Goal: Transaction & Acquisition: Book appointment/travel/reservation

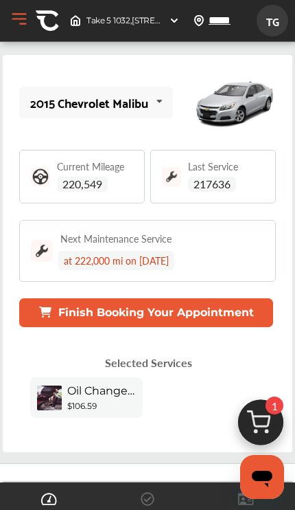
click at [113, 186] on div "Current Mileage 220,549" at bounding box center [95, 176] width 76 height 30
click at [93, 178] on span "220,549" at bounding box center [82, 183] width 51 height 15
click at [93, 190] on span "220,549" at bounding box center [82, 183] width 51 height 15
click at [111, 192] on div "Current Mileage 220,549" at bounding box center [82, 177] width 126 height 54
click at [70, 181] on span "220,549" at bounding box center [82, 183] width 51 height 15
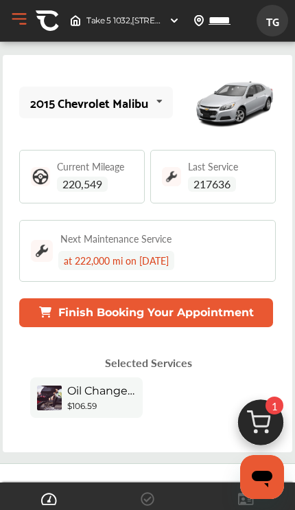
click at [209, 311] on button "Finish Booking Your Appointment" at bounding box center [146, 312] width 254 height 29
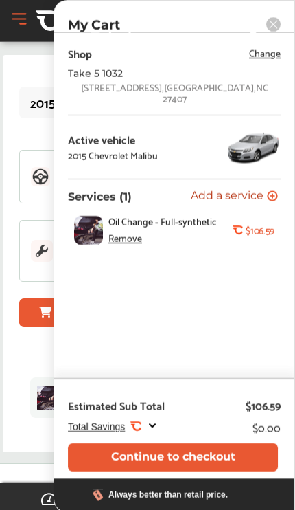
click at [277, 29] on rect at bounding box center [273, 24] width 14 height 14
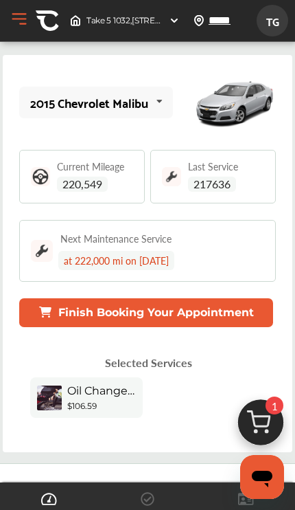
click at [256, 427] on img at bounding box center [261, 426] width 66 height 66
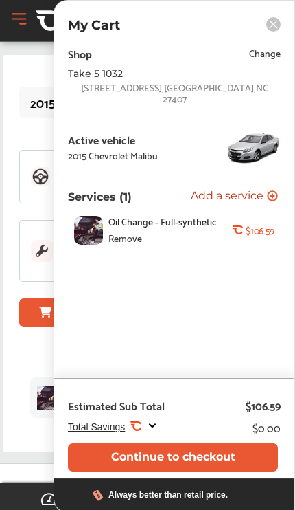
click at [123, 232] on div "Remove" at bounding box center [126, 237] width 34 height 11
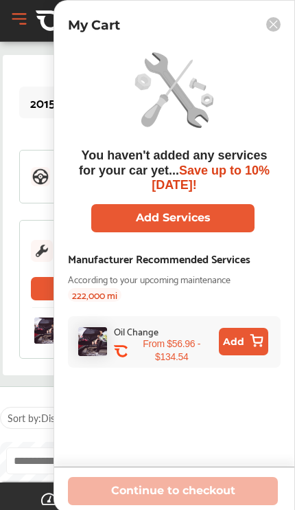
click at [269, 38] on div "My Cart You haven't added any services for your car yet... Save up to 10% [DATE…" at bounding box center [175, 256] width 242 height 512
click at [269, 28] on rect at bounding box center [273, 24] width 14 height 14
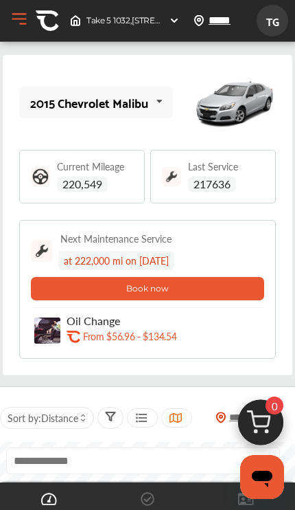
scroll to position [12, 0]
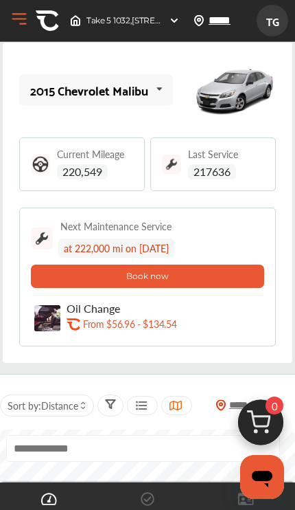
click at [239, 281] on button "Book now" at bounding box center [147, 275] width 233 height 23
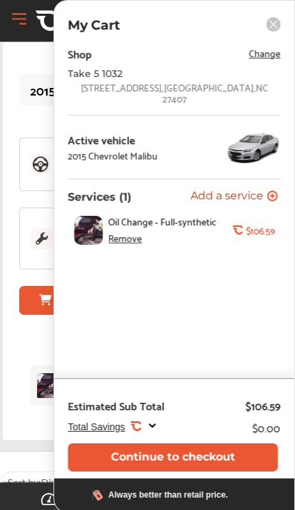
click at [159, 471] on button "Continue to checkout" at bounding box center [173, 457] width 210 height 28
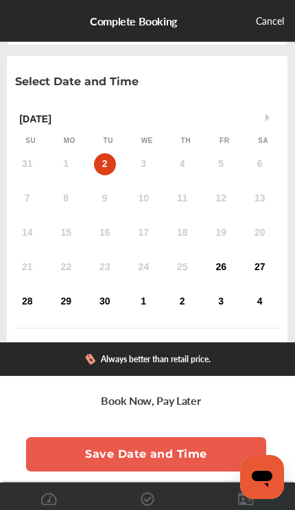
scroll to position [34, 0]
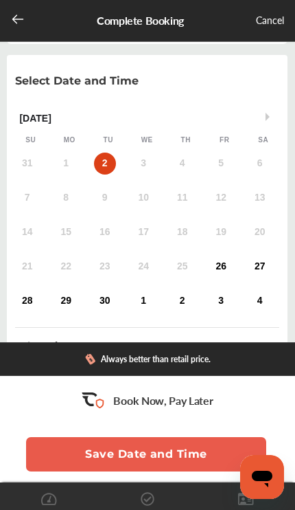
click at [223, 270] on div "26" at bounding box center [221, 266] width 22 height 22
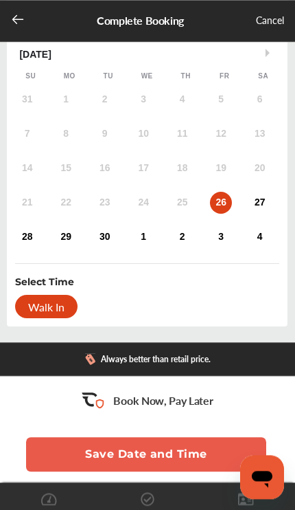
scroll to position [101, 0]
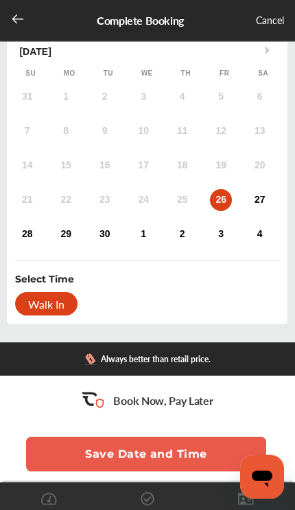
click at [49, 306] on div "Walk In" at bounding box center [46, 303] width 62 height 23
click at [58, 309] on div "Walk In" at bounding box center [46, 303] width 62 height 23
click at [60, 297] on div "Walk In" at bounding box center [46, 303] width 62 height 23
click at [63, 312] on div "Walk In" at bounding box center [46, 303] width 62 height 23
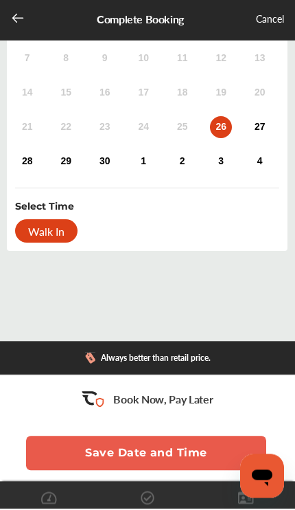
scroll to position [172, 0]
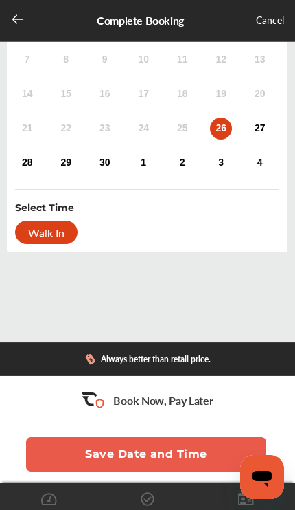
click at [55, 230] on div "Walk In" at bounding box center [46, 231] width 62 height 23
click at [55, 229] on div "Walk In" at bounding box center [46, 231] width 62 height 23
click at [172, 458] on button "Save Date and Time" at bounding box center [146, 454] width 240 height 34
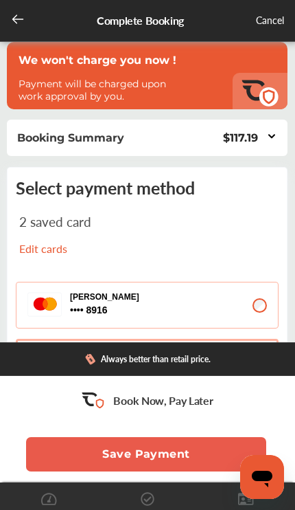
click at [275, 20] on div "Cancel" at bounding box center [270, 20] width 28 height 17
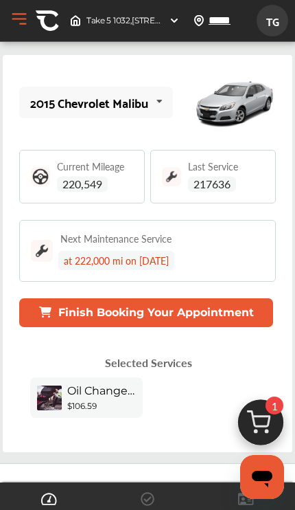
click at [252, 187] on div "Last Service 217636" at bounding box center [226, 176] width 76 height 30
click at [244, 500] on icon at bounding box center [246, 498] width 16 height 12
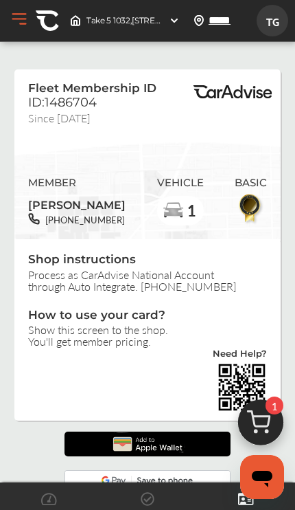
click at [19, 16] on button "Open Menu" at bounding box center [19, 19] width 21 height 21
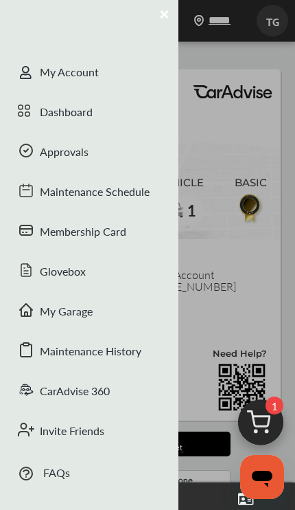
click at [54, 150] on div "Approvals" at bounding box center [89, 153] width 179 height 40
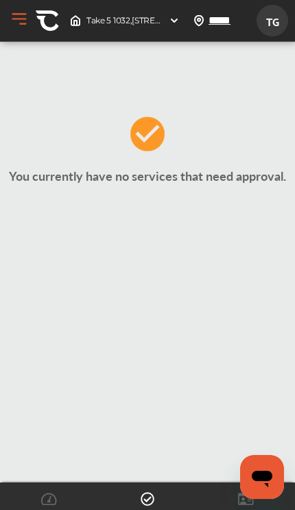
click at [24, 24] on button "Open Menu" at bounding box center [19, 19] width 21 height 21
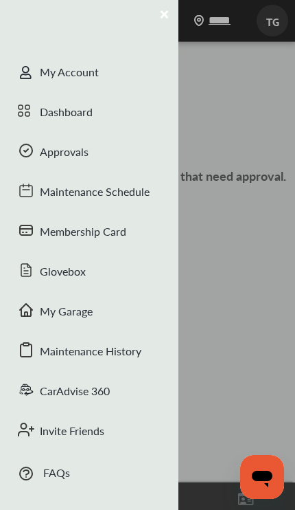
click at [48, 352] on div "Maintenance History" at bounding box center [89, 352] width 179 height 40
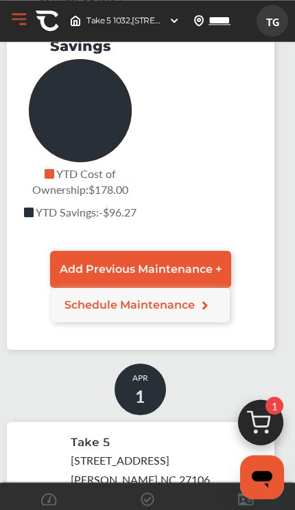
scroll to position [341, 0]
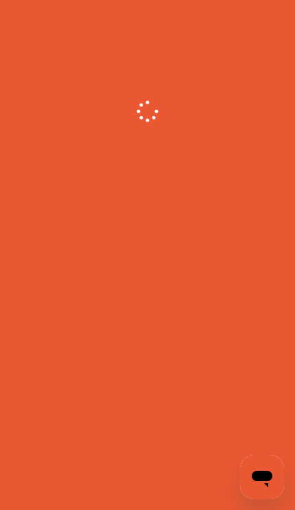
scroll to position [73, 0]
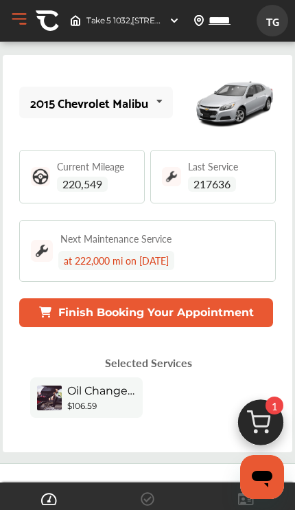
click at [25, 21] on button "Open Menu" at bounding box center [19, 19] width 21 height 21
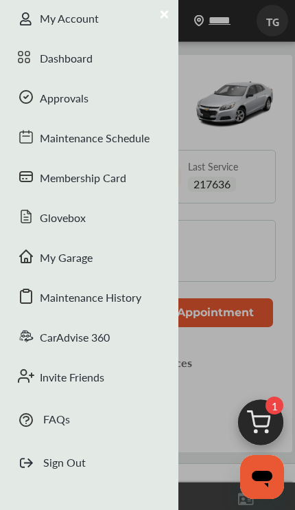
scroll to position [54, 0]
click at [126, 288] on div "Maintenance History" at bounding box center [89, 299] width 179 height 40
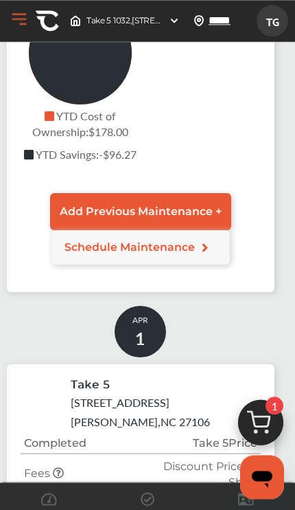
scroll to position [465, 0]
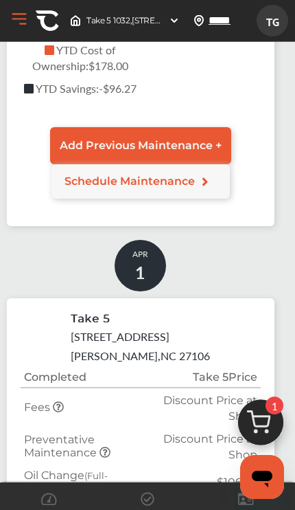
click at [212, 135] on link "Add Previous Maintenance +" at bounding box center [140, 145] width 181 height 37
select select "*"
select select "****"
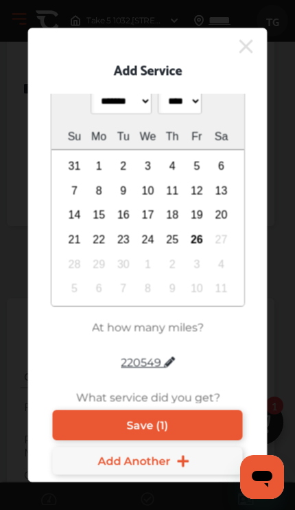
click at [252, 54] on icon at bounding box center [247, 47] width 14 height 14
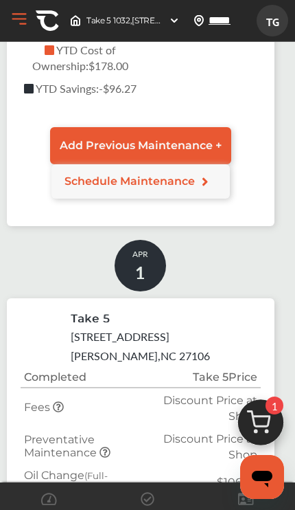
click at [265, 459] on img at bounding box center [261, 426] width 66 height 66
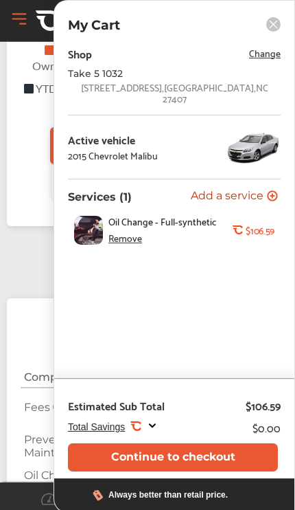
click at [125, 232] on div "Remove" at bounding box center [126, 237] width 34 height 11
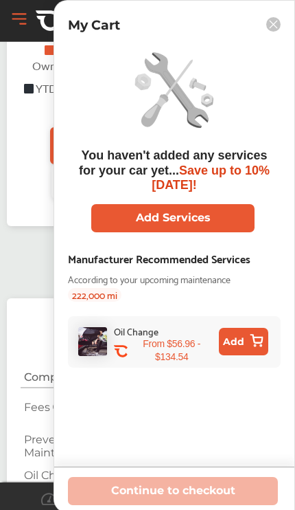
click at [233, 345] on button "Add" at bounding box center [243, 341] width 49 height 27
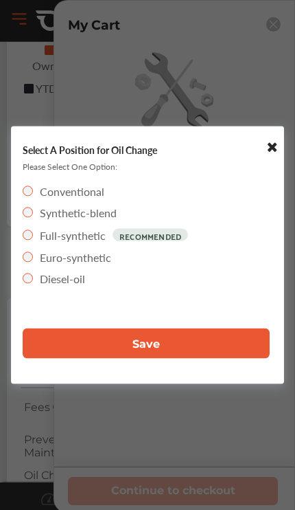
click at [185, 358] on button "Save" at bounding box center [146, 343] width 247 height 30
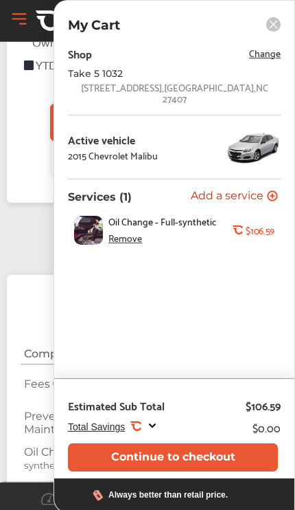
scroll to position [546, 0]
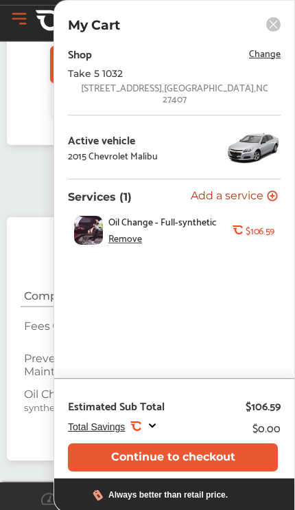
click at [202, 471] on button "Continue to checkout" at bounding box center [173, 457] width 210 height 28
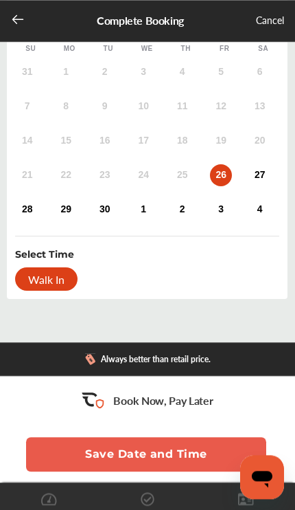
scroll to position [172, 0]
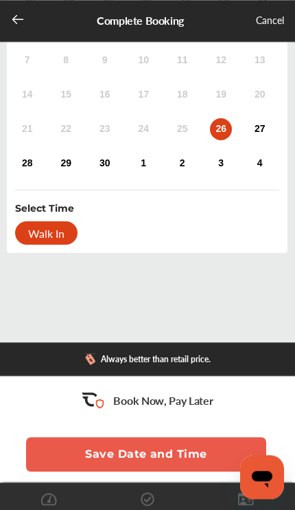
click at [62, 231] on div "Walk In" at bounding box center [46, 232] width 62 height 23
click at [71, 236] on div "Walk In" at bounding box center [46, 232] width 62 height 23
click at [68, 220] on div "Walk In" at bounding box center [46, 231] width 62 height 23
click at [34, 220] on div "Walk In" at bounding box center [46, 231] width 62 height 23
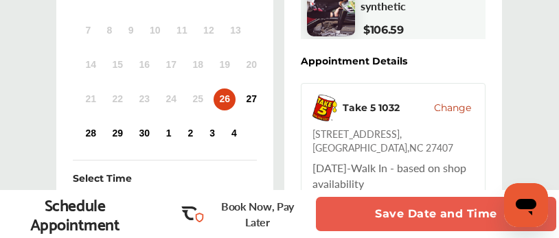
scroll to position [288, 0]
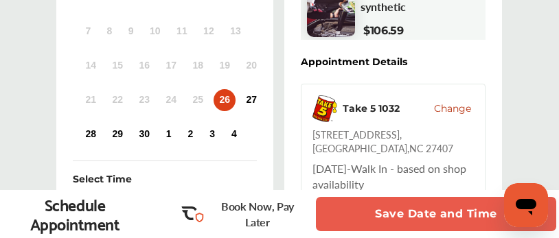
click at [108, 207] on div "Walk In" at bounding box center [104, 203] width 62 height 23
click at [99, 209] on div "Walk In" at bounding box center [104, 203] width 62 height 23
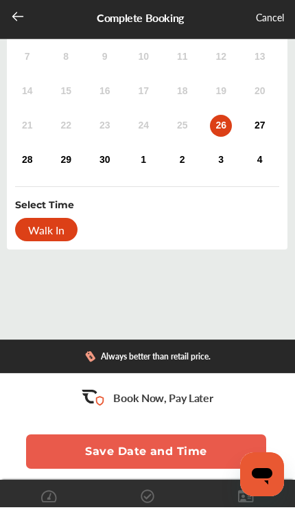
scroll to position [251, 0]
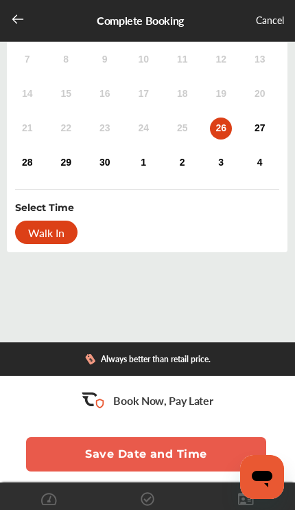
click at [56, 220] on div "Walk In" at bounding box center [46, 231] width 62 height 23
click at [65, 220] on div "Walk In" at bounding box center [46, 231] width 62 height 23
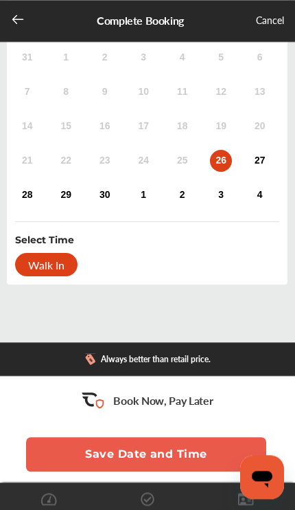
scroll to position [136, 0]
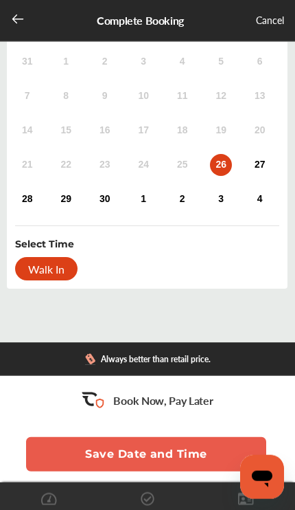
click at [231, 166] on div "26" at bounding box center [221, 165] width 22 height 22
click at [266, 164] on div "27" at bounding box center [260, 165] width 22 height 22
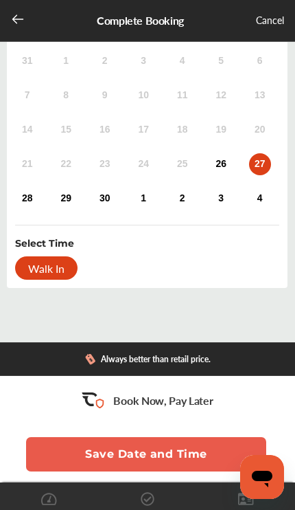
click at [64, 271] on div "Walk In" at bounding box center [46, 267] width 62 height 23
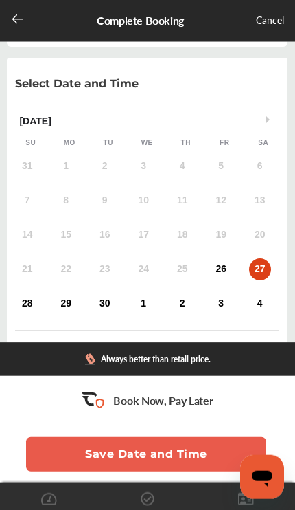
scroll to position [0, 0]
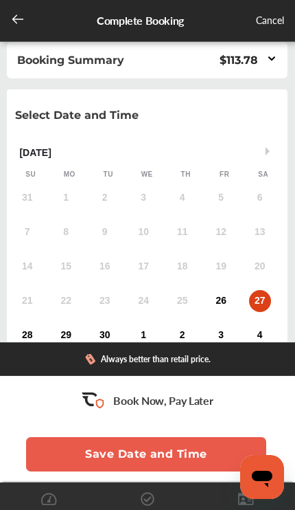
click at [203, 451] on button "Save Date and Time" at bounding box center [146, 454] width 240 height 34
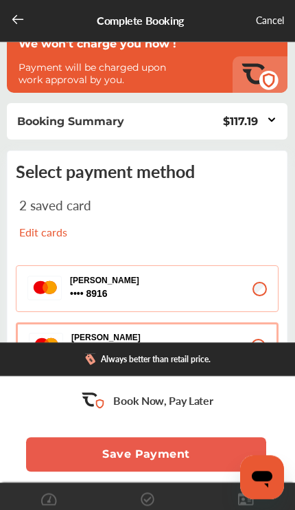
scroll to position [32, 0]
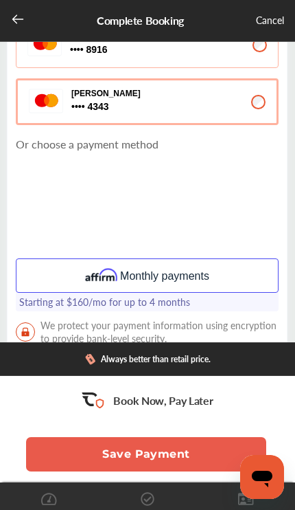
click at [188, 471] on button "Save Payment" at bounding box center [146, 454] width 240 height 34
